Goal: Find specific page/section: Find specific page/section

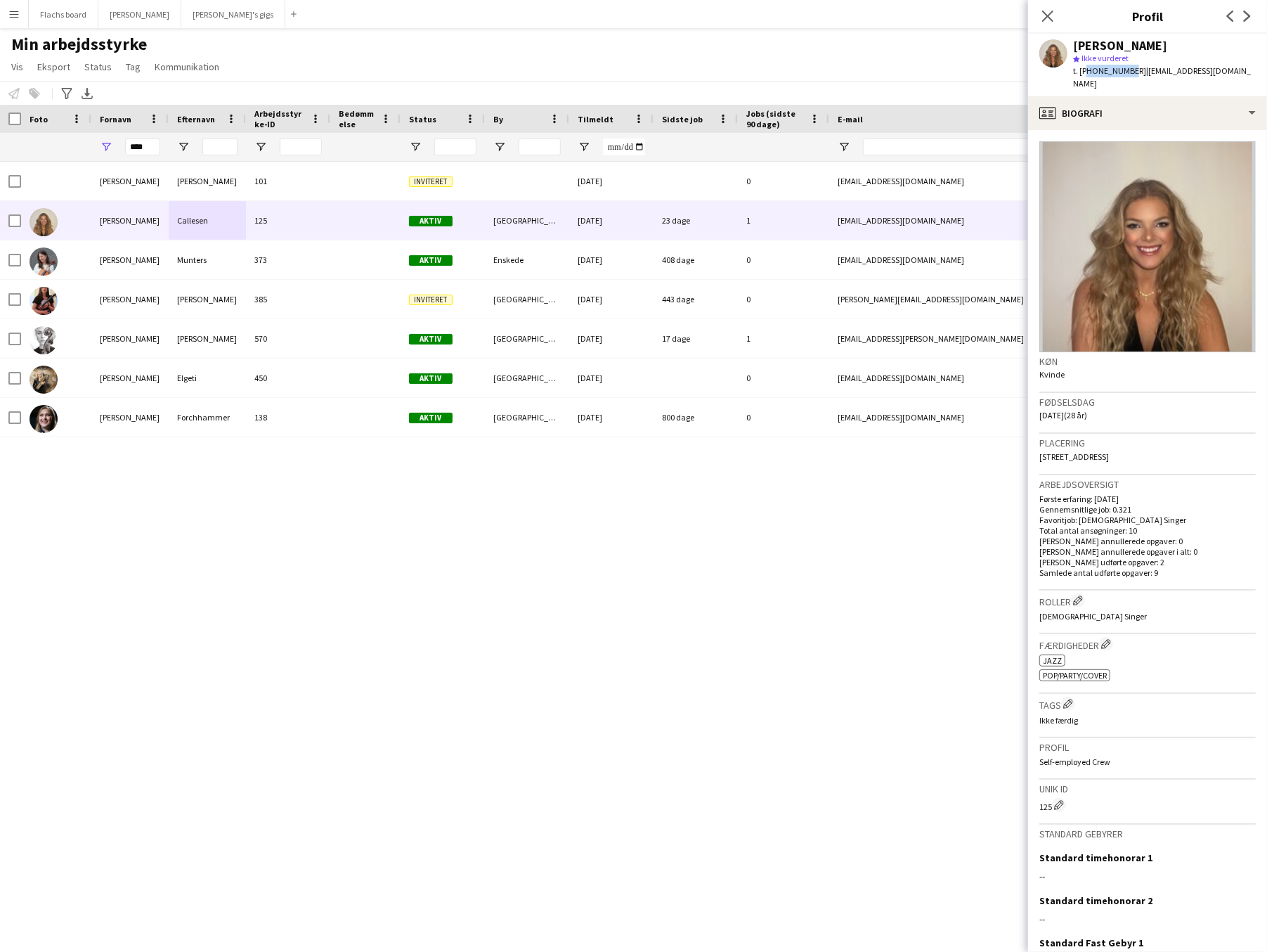
click at [14, 17] on app-icon "Menu" at bounding box center [14, 14] width 11 height 11
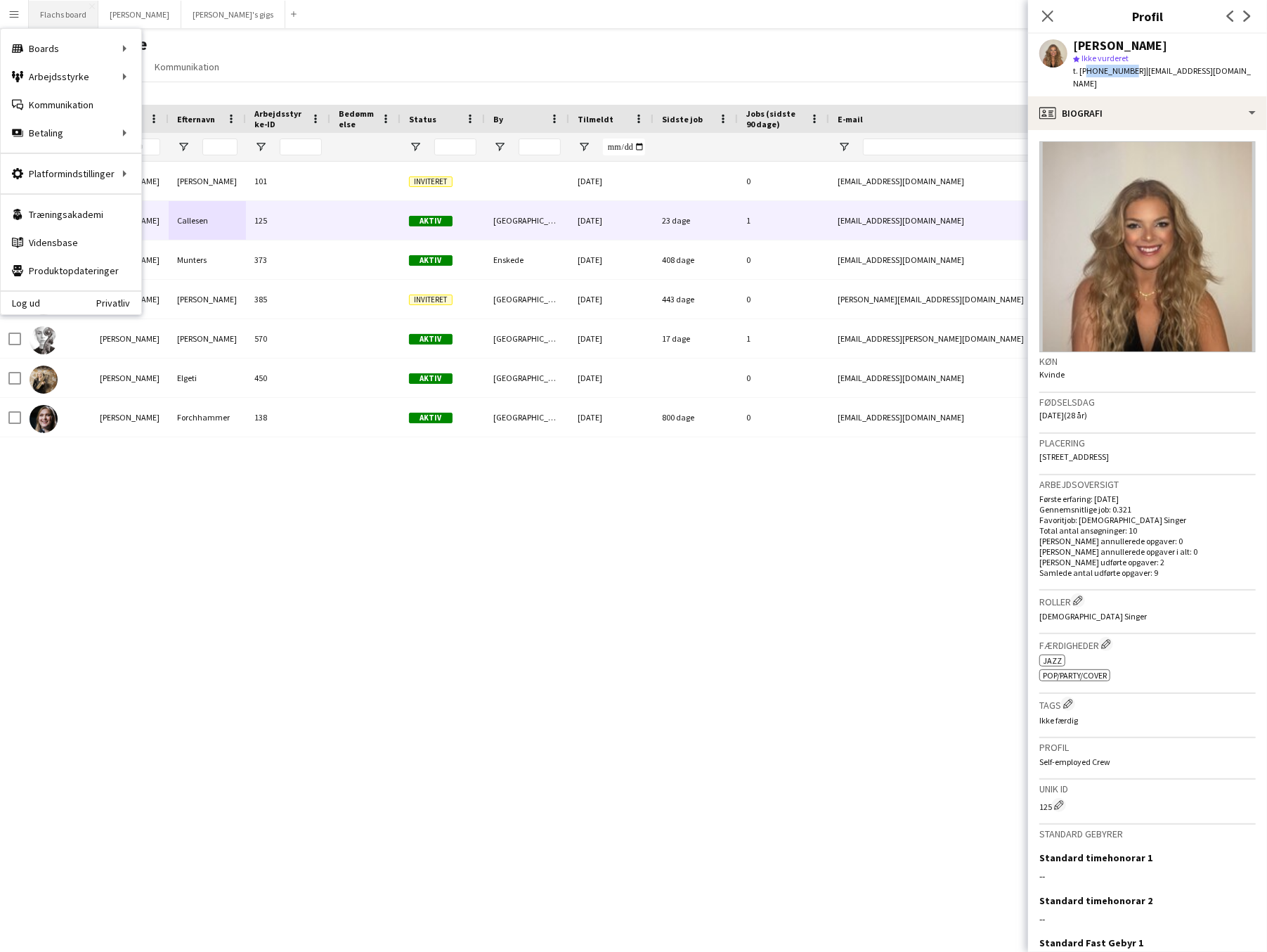
click at [66, 18] on button "Flachs board Luk" at bounding box center [63, 14] width 70 height 27
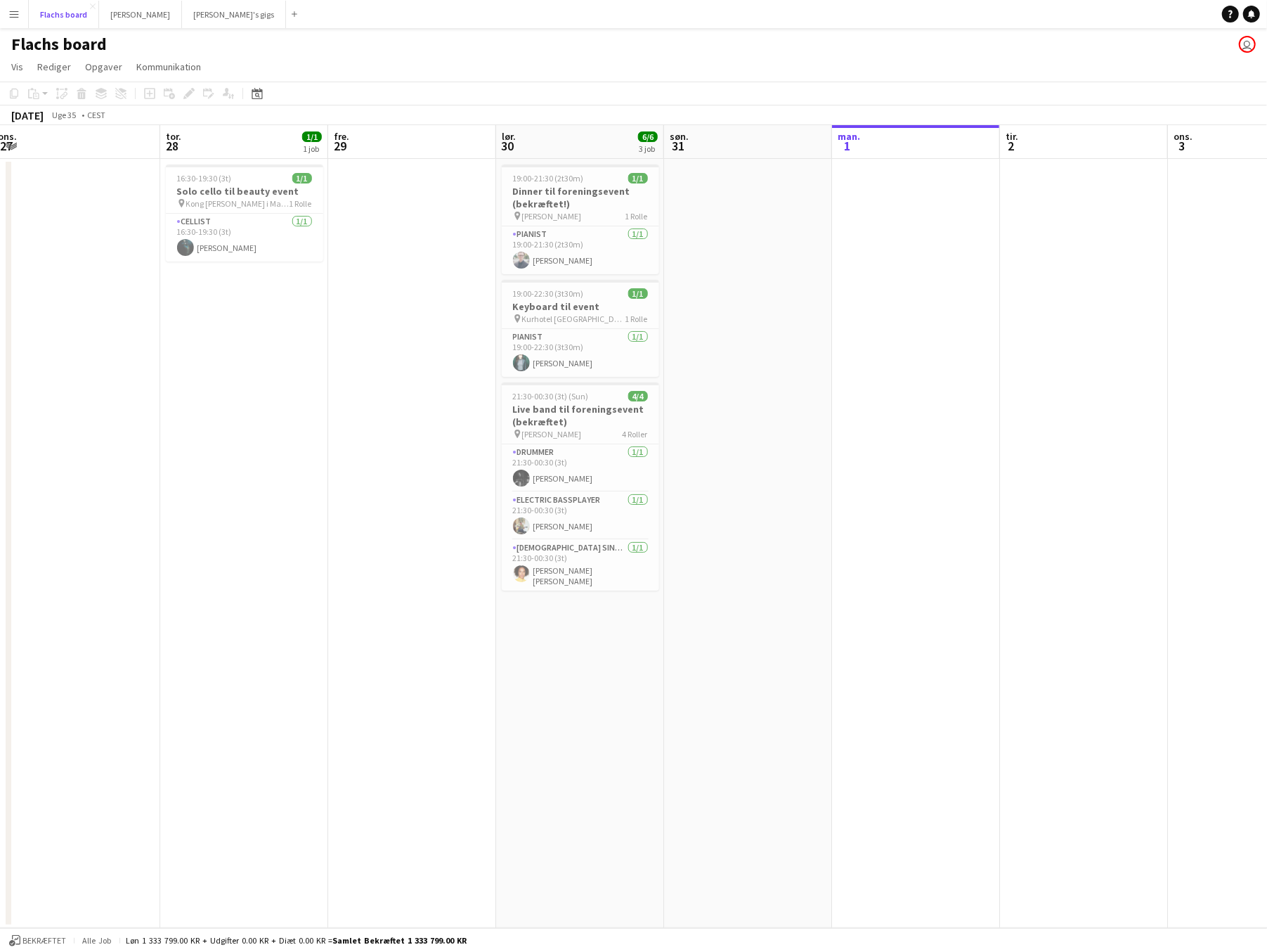
scroll to position [0, 513]
click at [17, 24] on button "Menu" at bounding box center [14, 14] width 28 height 28
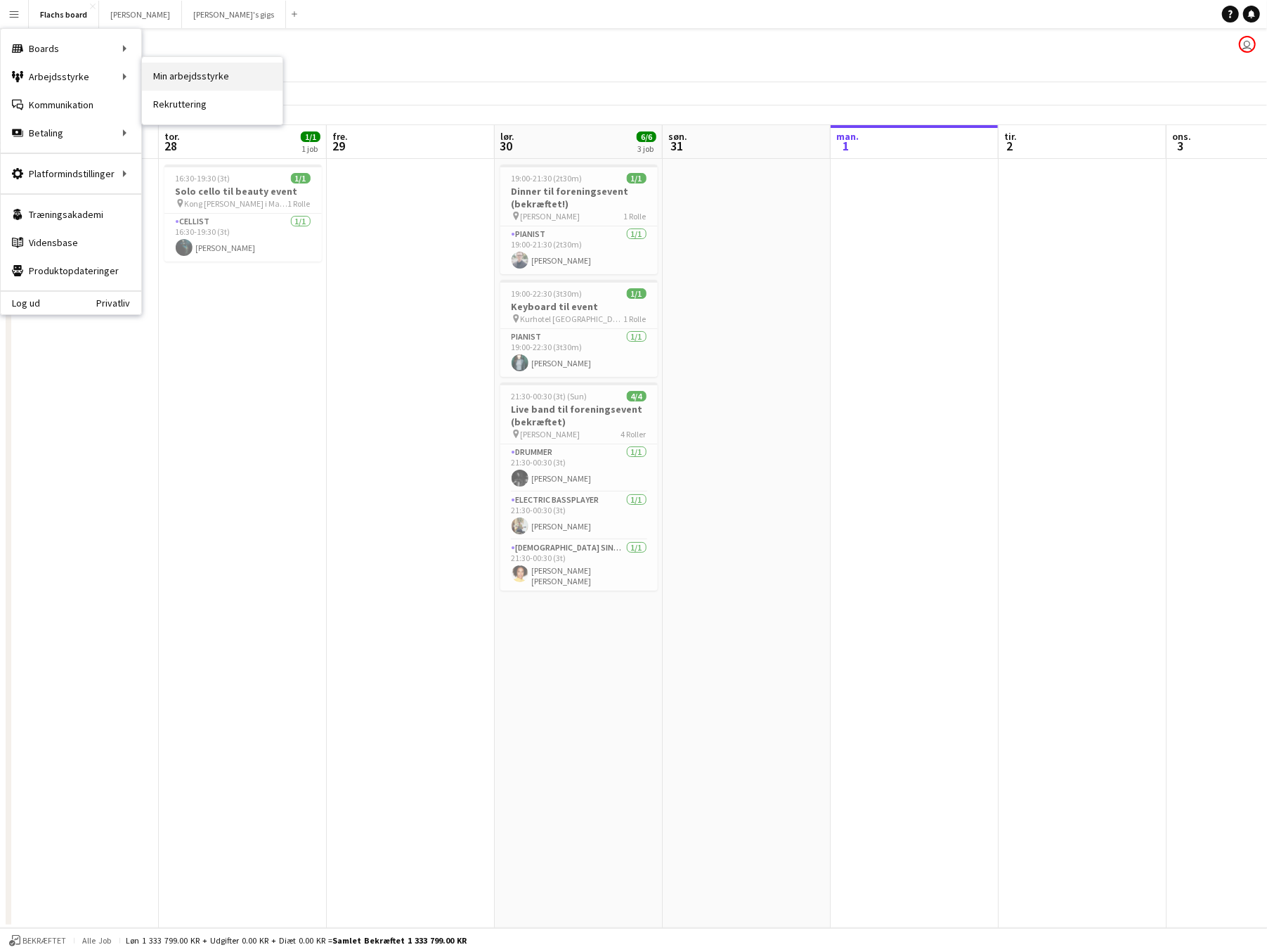
click at [177, 73] on link "Min arbejdsstyrke" at bounding box center [212, 77] width 141 height 28
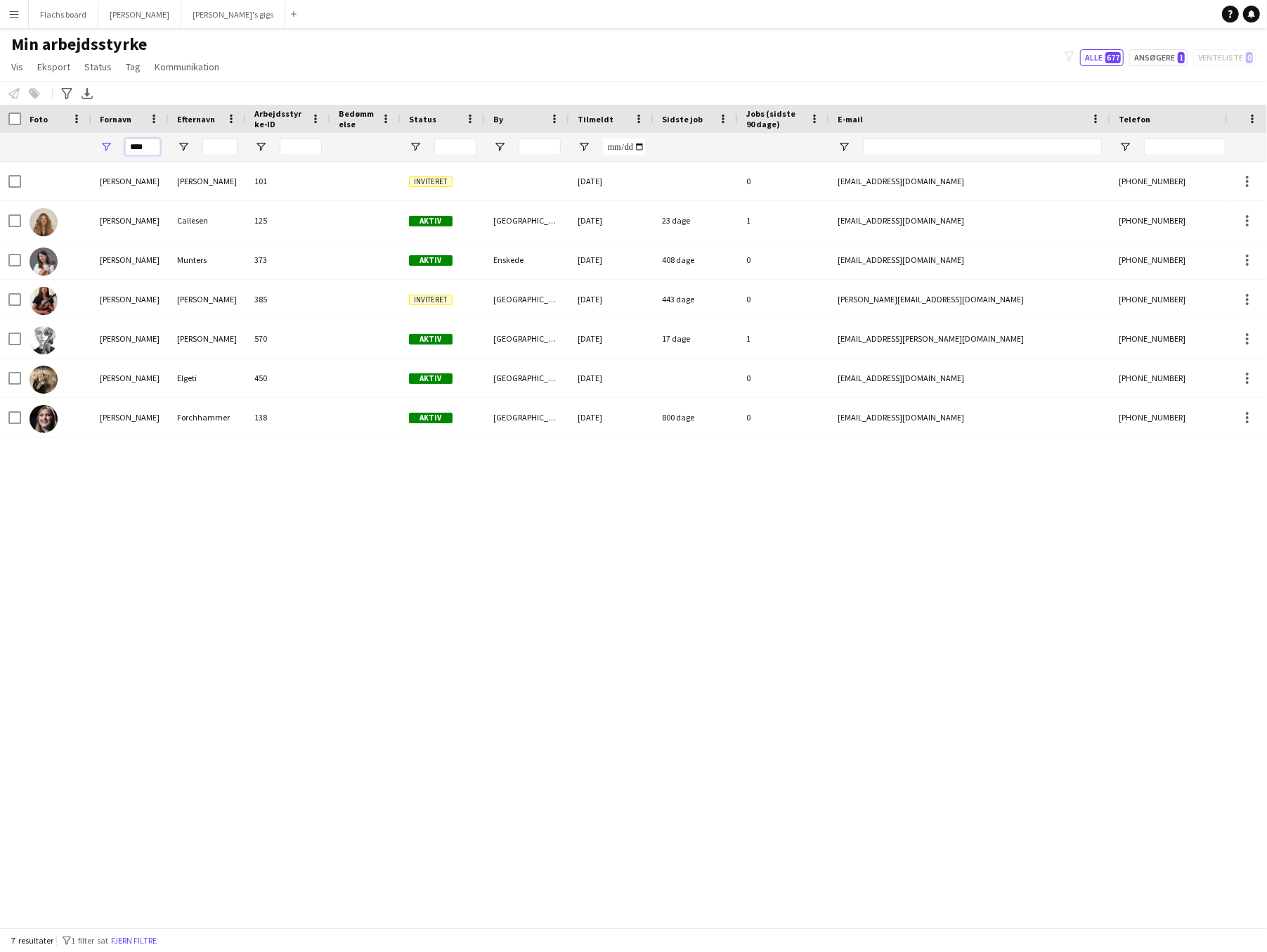
click at [137, 145] on input "****" at bounding box center [142, 147] width 35 height 17
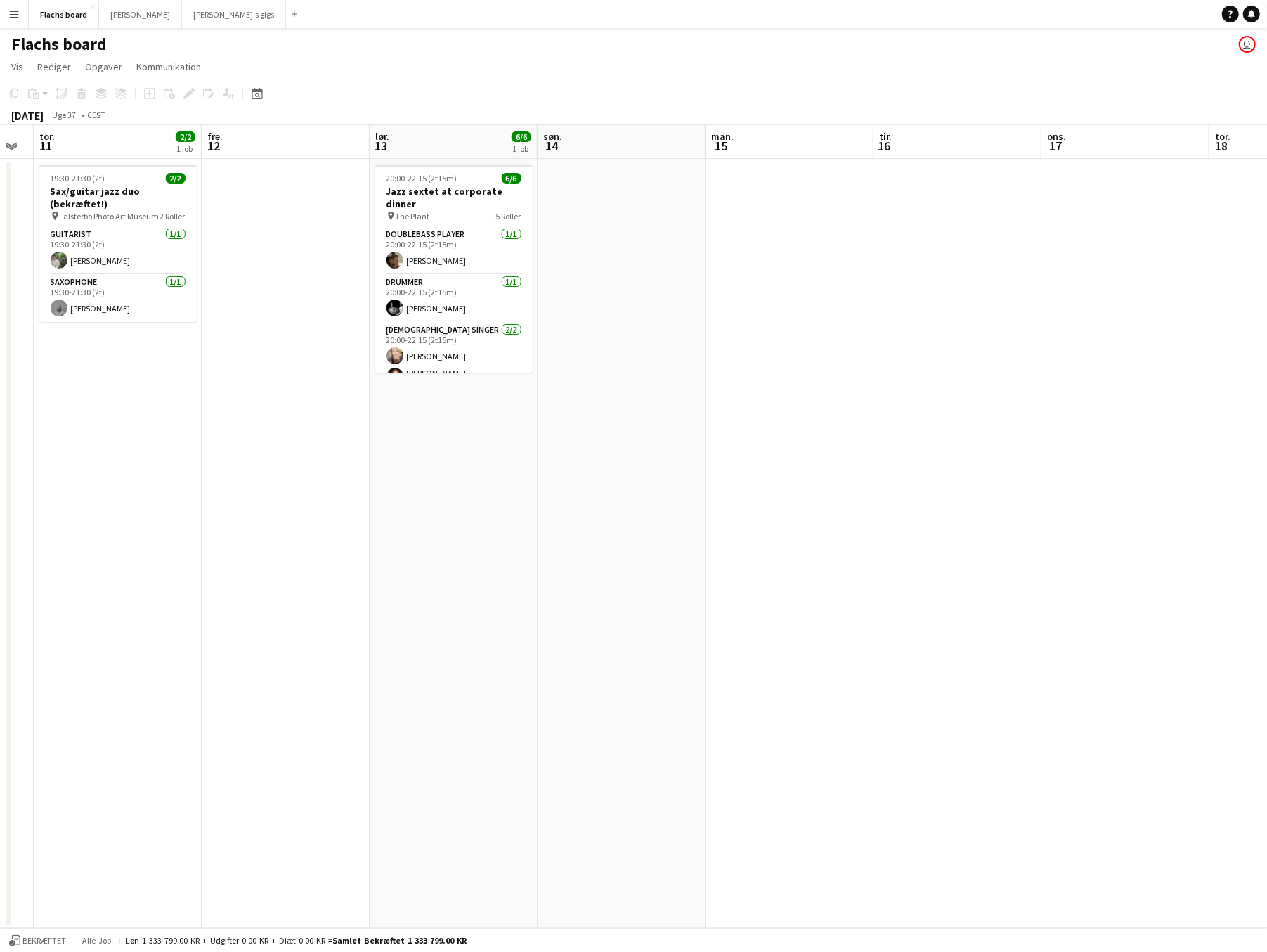
scroll to position [0, 590]
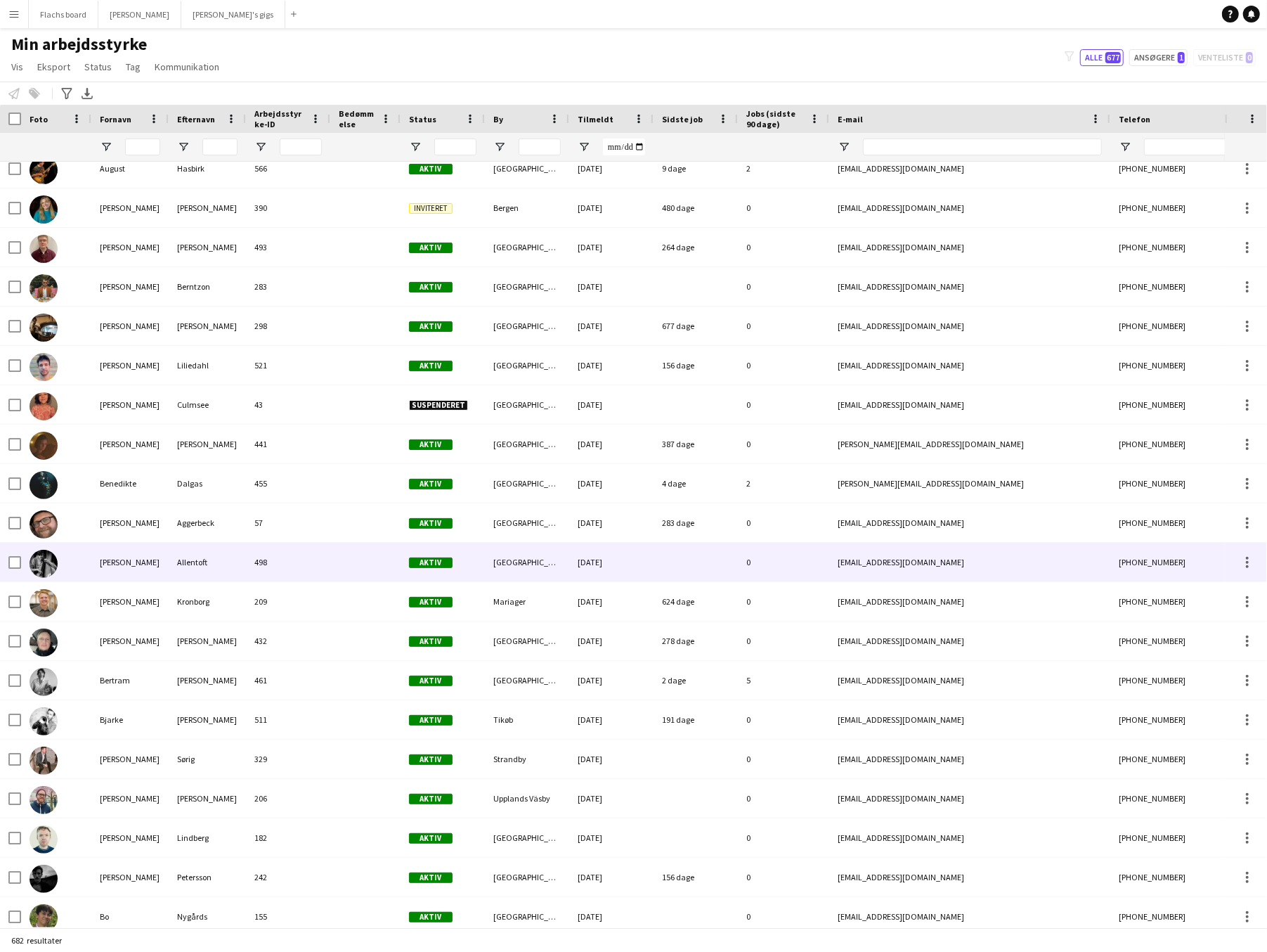
scroll to position [7448, 0]
